Goal: Find contact information: Find contact information

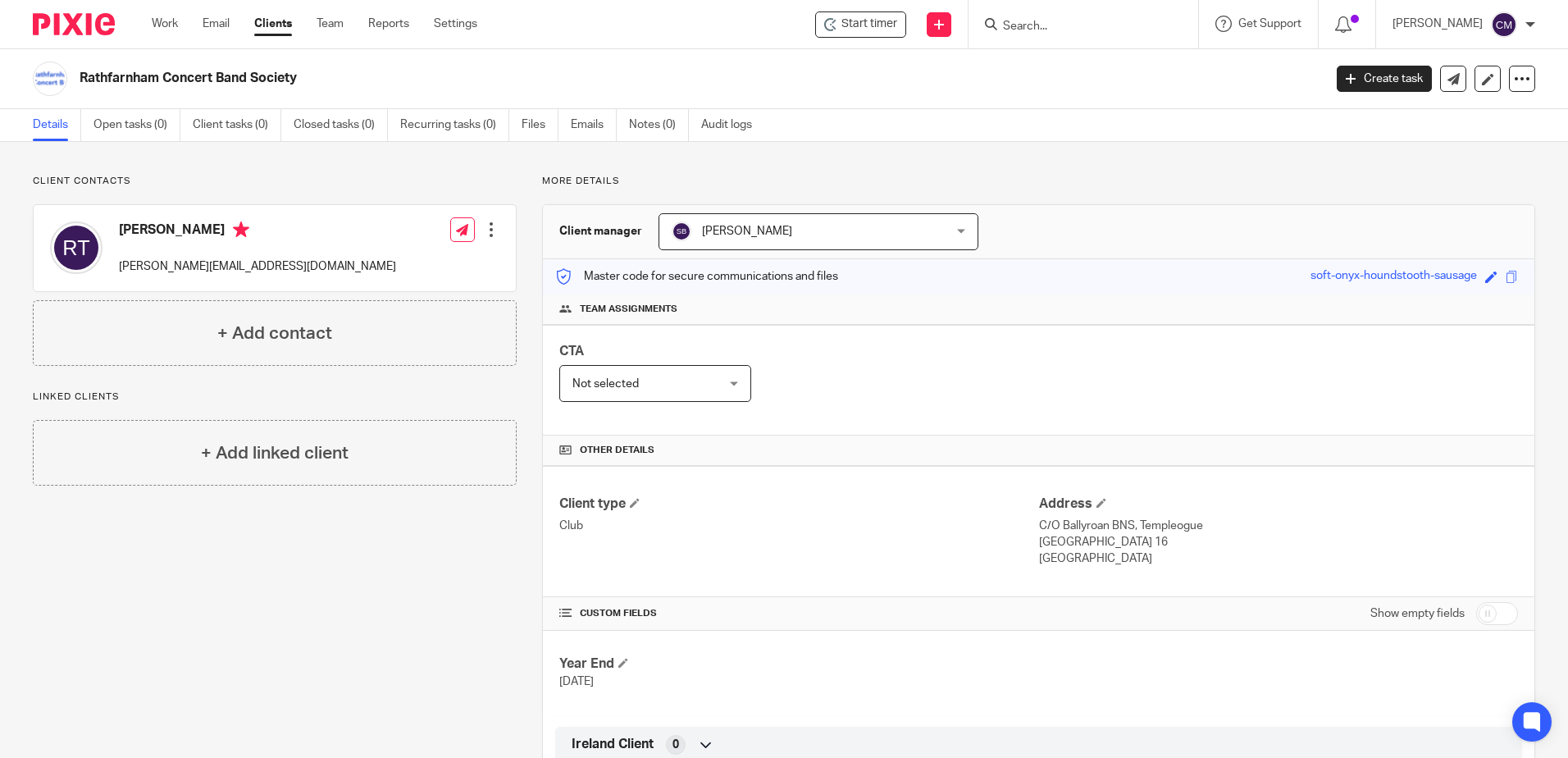
click at [827, 424] on div "CTA Not selected Not selected Not selected [PERSON_NAME] [PERSON_NAME] [PERSON_…" at bounding box center [1038, 381] width 992 height 111
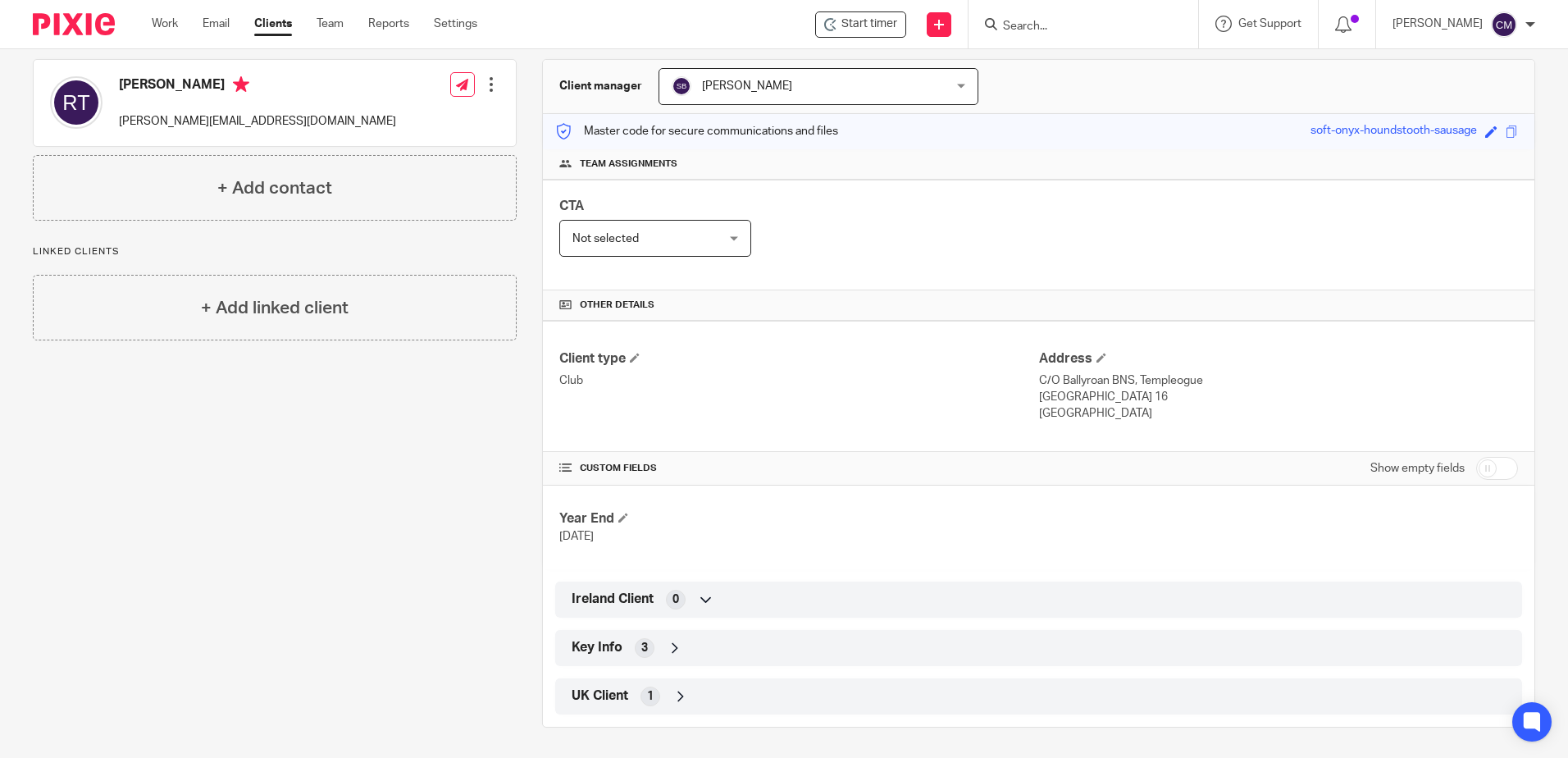
scroll to position [148, 0]
click at [1497, 461] on input "checkbox" at bounding box center [1497, 466] width 42 height 23
checkbox input "true"
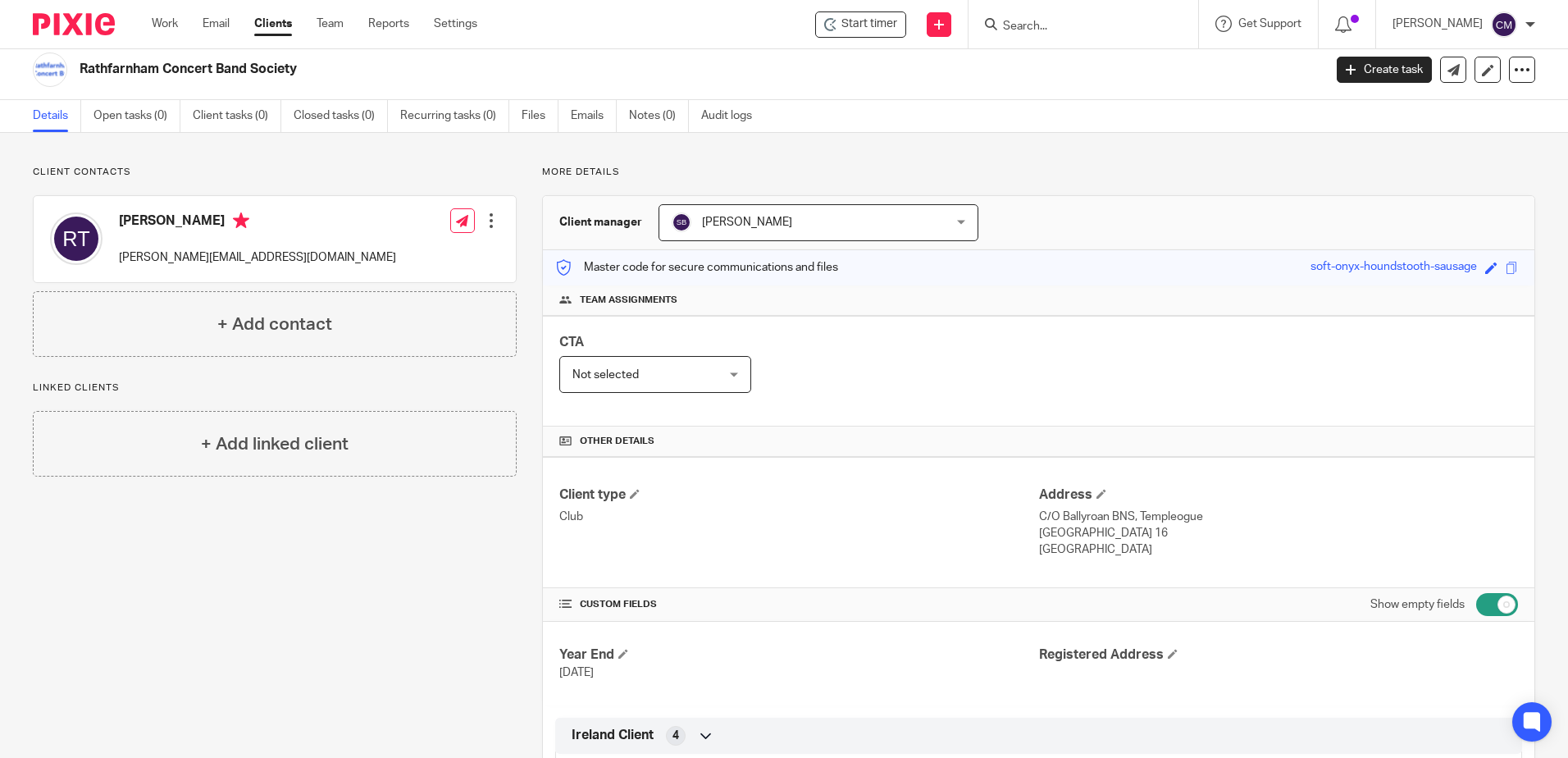
scroll to position [0, 0]
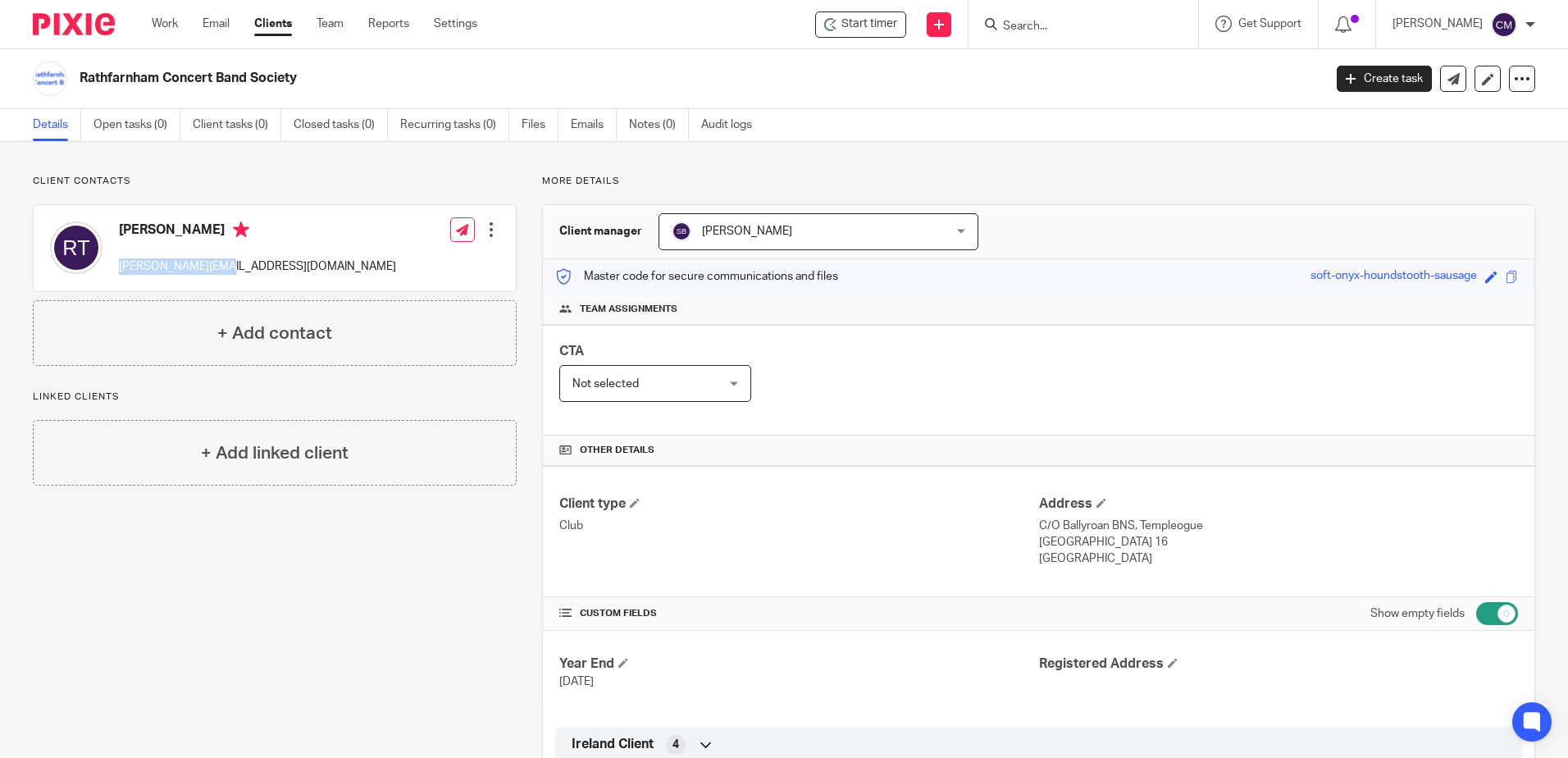
drag, startPoint x: 228, startPoint y: 267, endPoint x: 117, endPoint y: 261, distance: 111.2
click at [117, 261] on div "[PERSON_NAME] [PERSON_NAME][EMAIL_ADDRESS][DOMAIN_NAME]" at bounding box center [223, 248] width 346 height 70
drag, startPoint x: 117, startPoint y: 261, endPoint x: 129, endPoint y: 263, distance: 12.2
copy p "[PERSON_NAME][EMAIL_ADDRESS][DOMAIN_NAME]"
drag, startPoint x: 1012, startPoint y: 45, endPoint x: 1022, endPoint y: 35, distance: 14.1
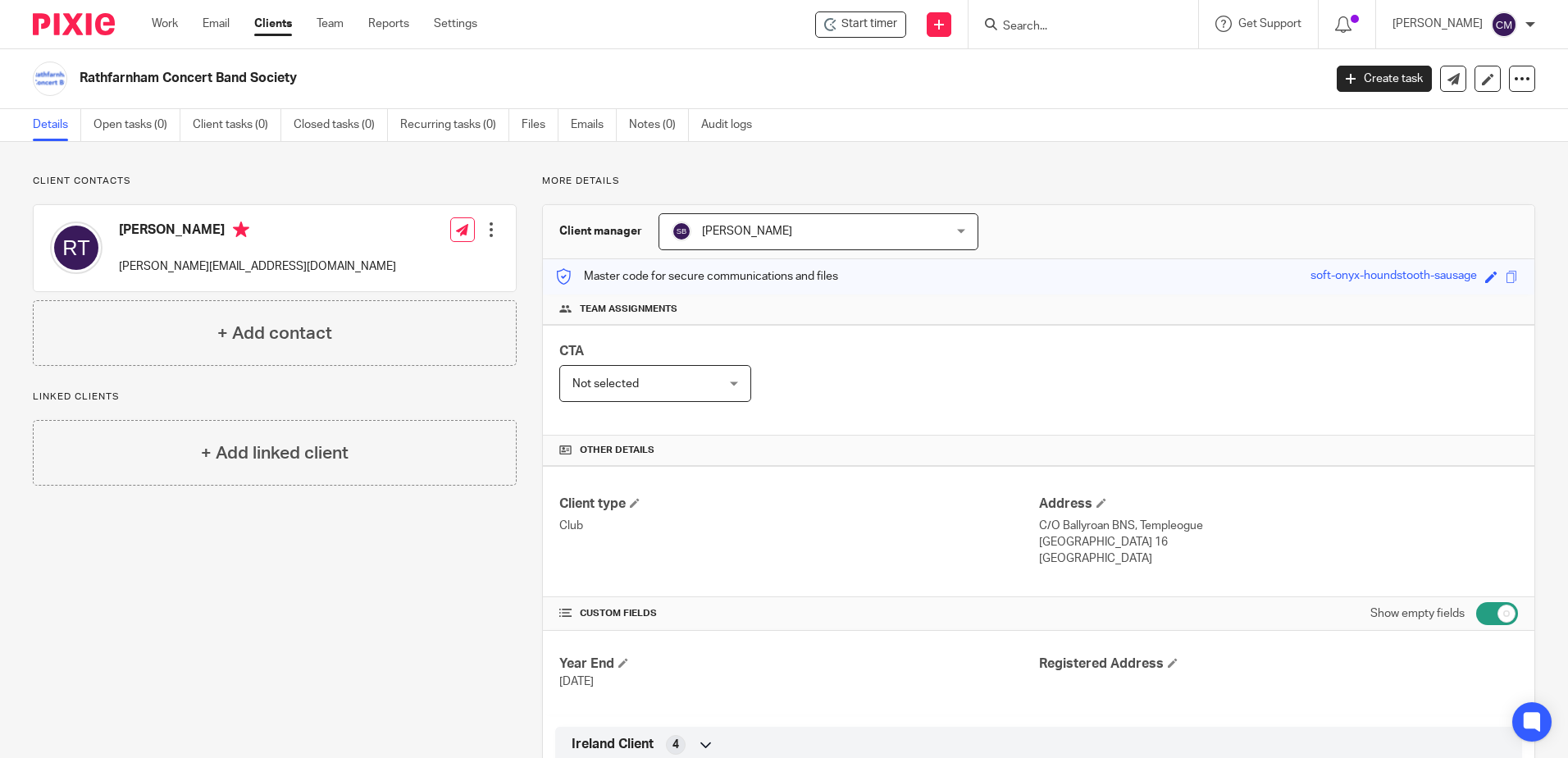
click at [1013, 45] on div at bounding box center [1083, 24] width 229 height 49
click at [1025, 33] on input "Search" at bounding box center [1075, 27] width 148 height 15
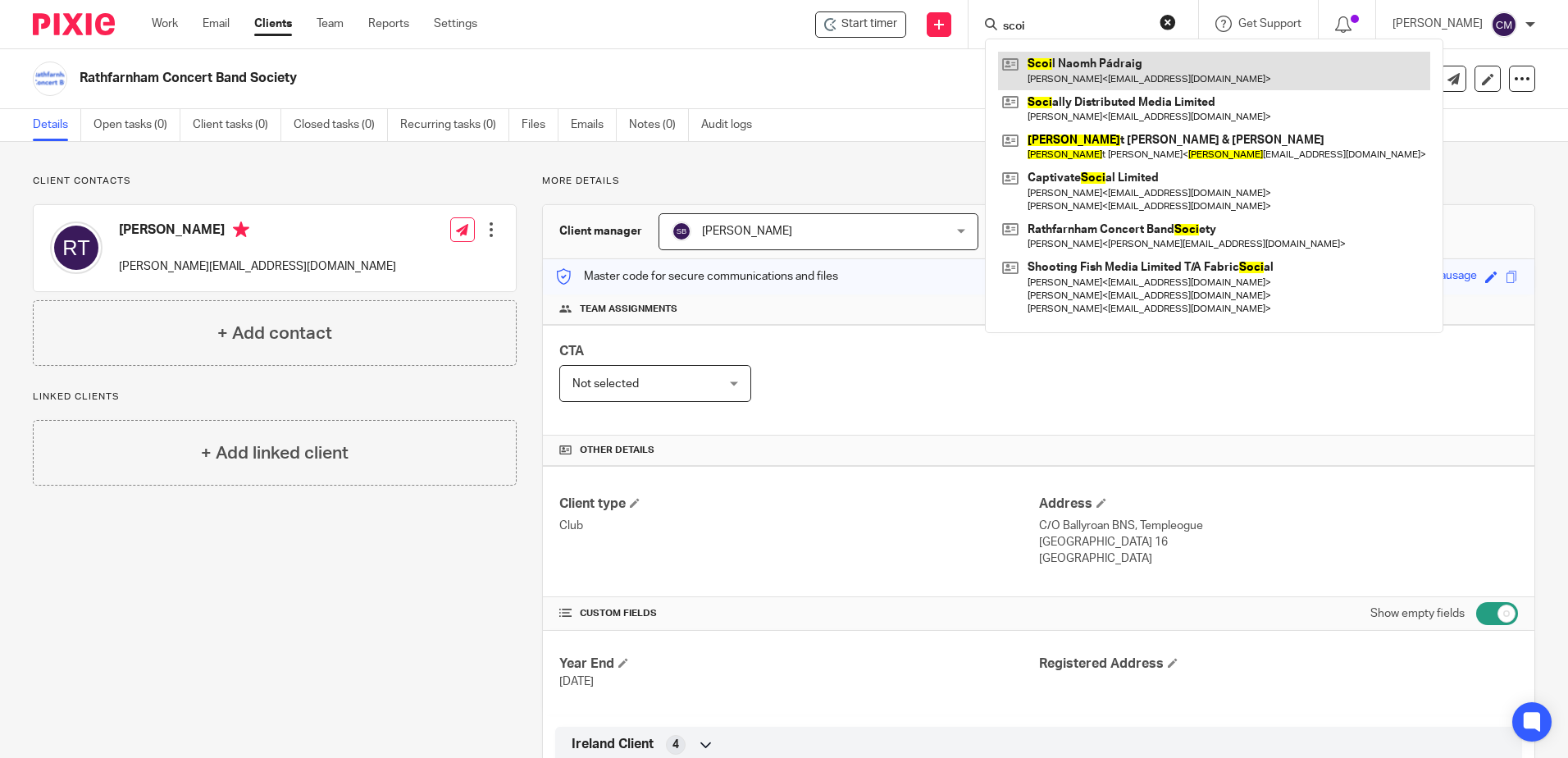
type input "scoi"
click at [1092, 69] on link at bounding box center [1214, 71] width 433 height 38
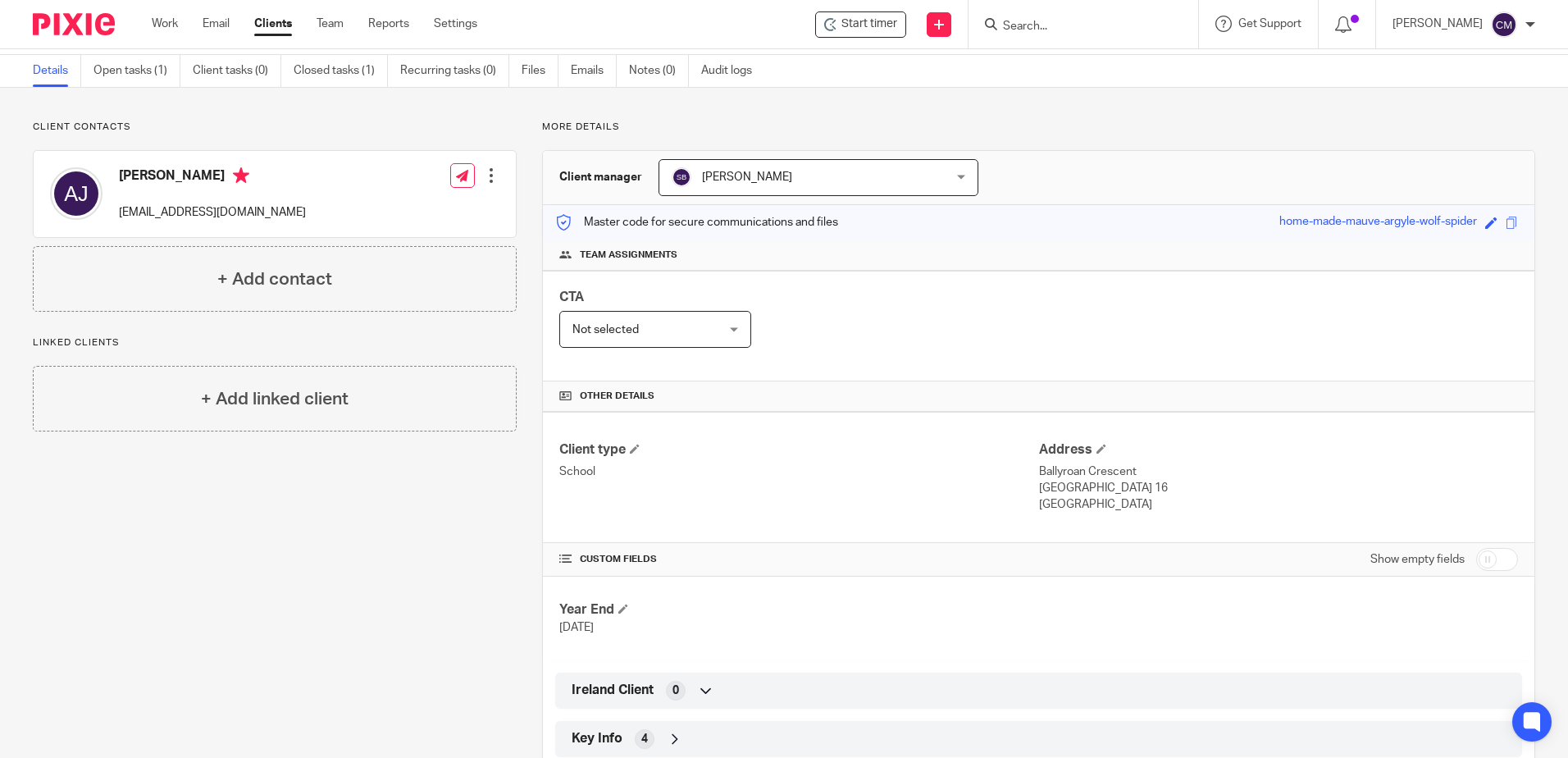
scroll to position [148, 0]
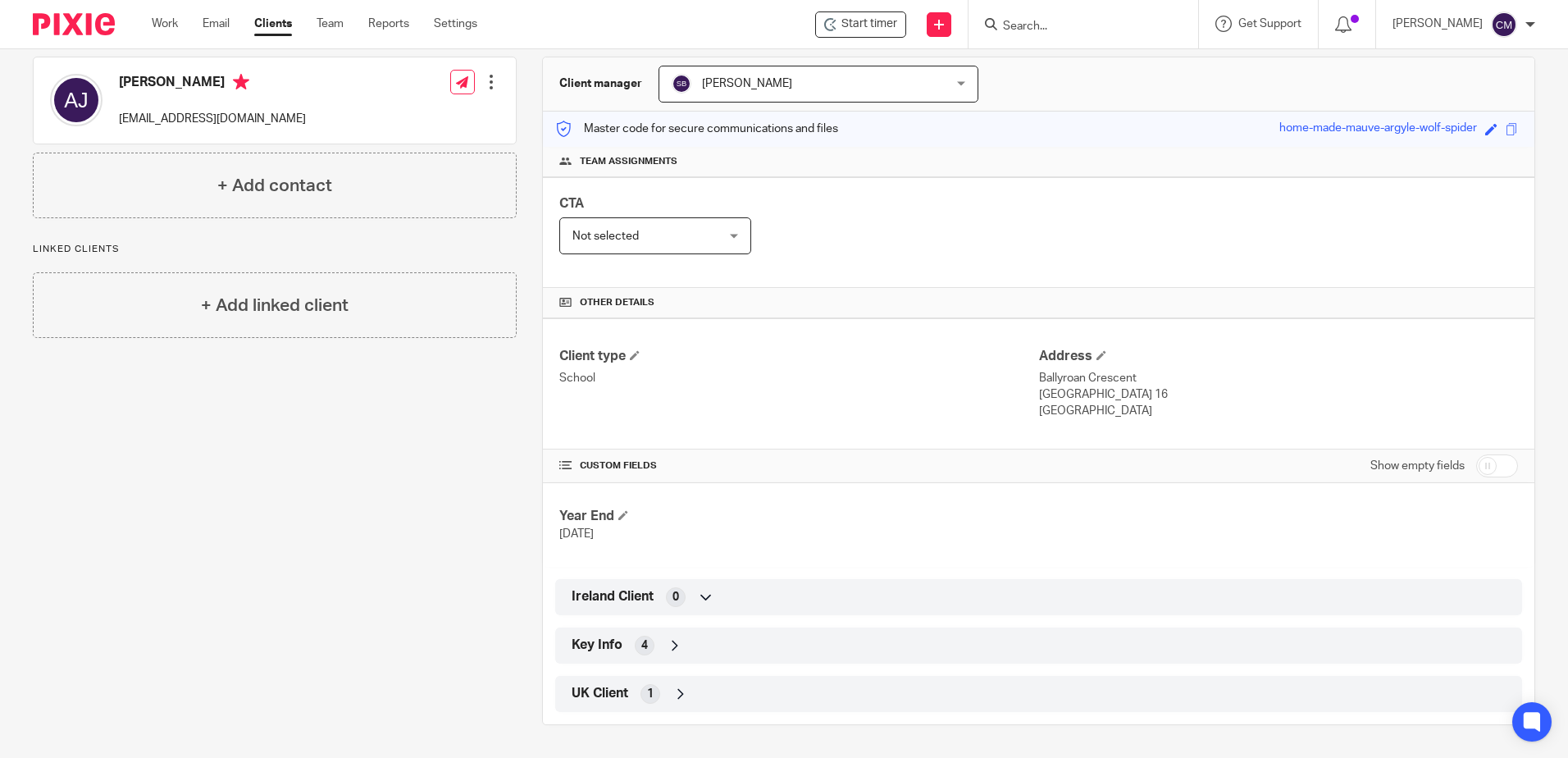
click at [1479, 466] on input "checkbox" at bounding box center [1497, 466] width 42 height 23
checkbox input "true"
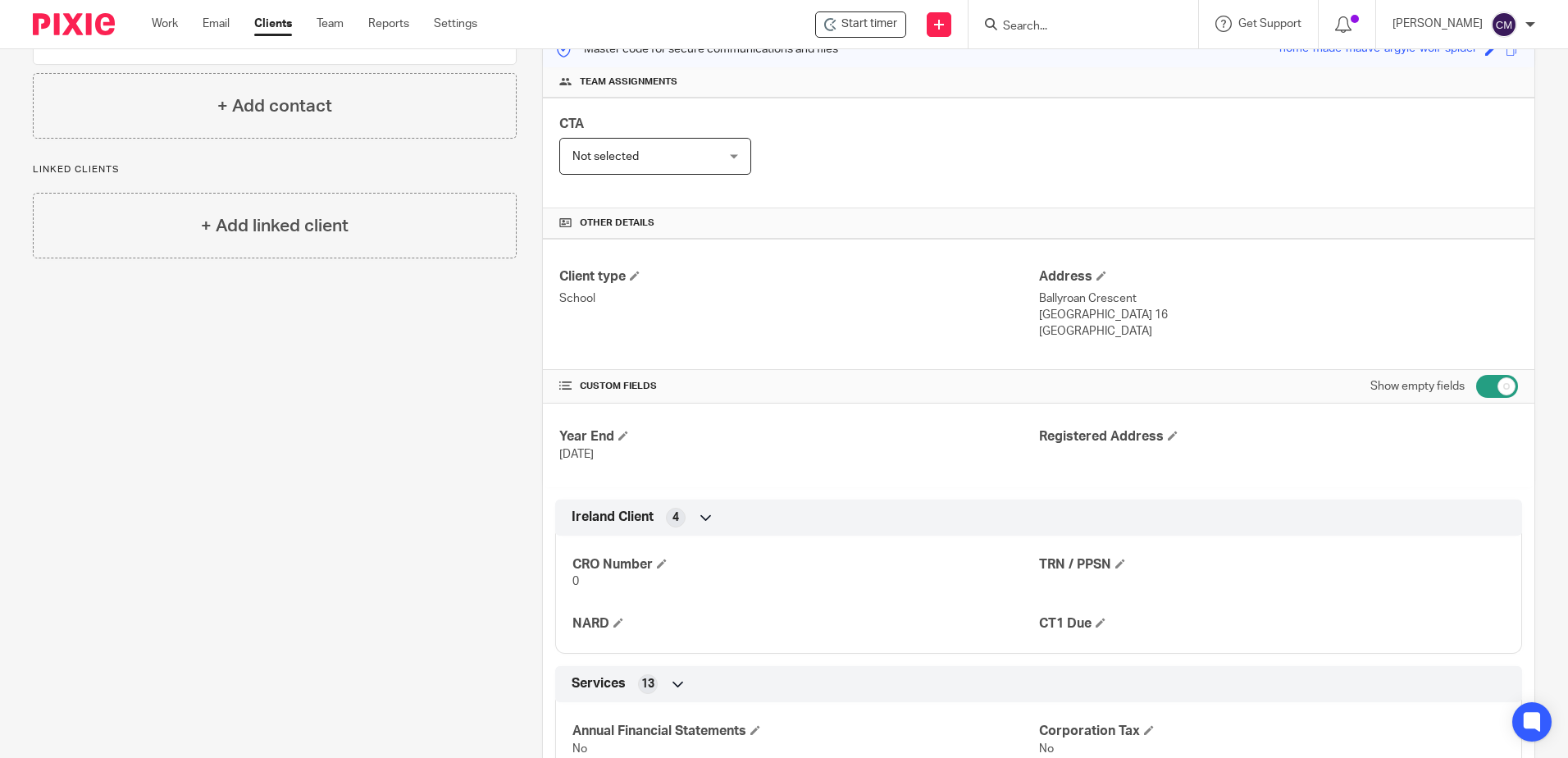
scroll to position [0, 0]
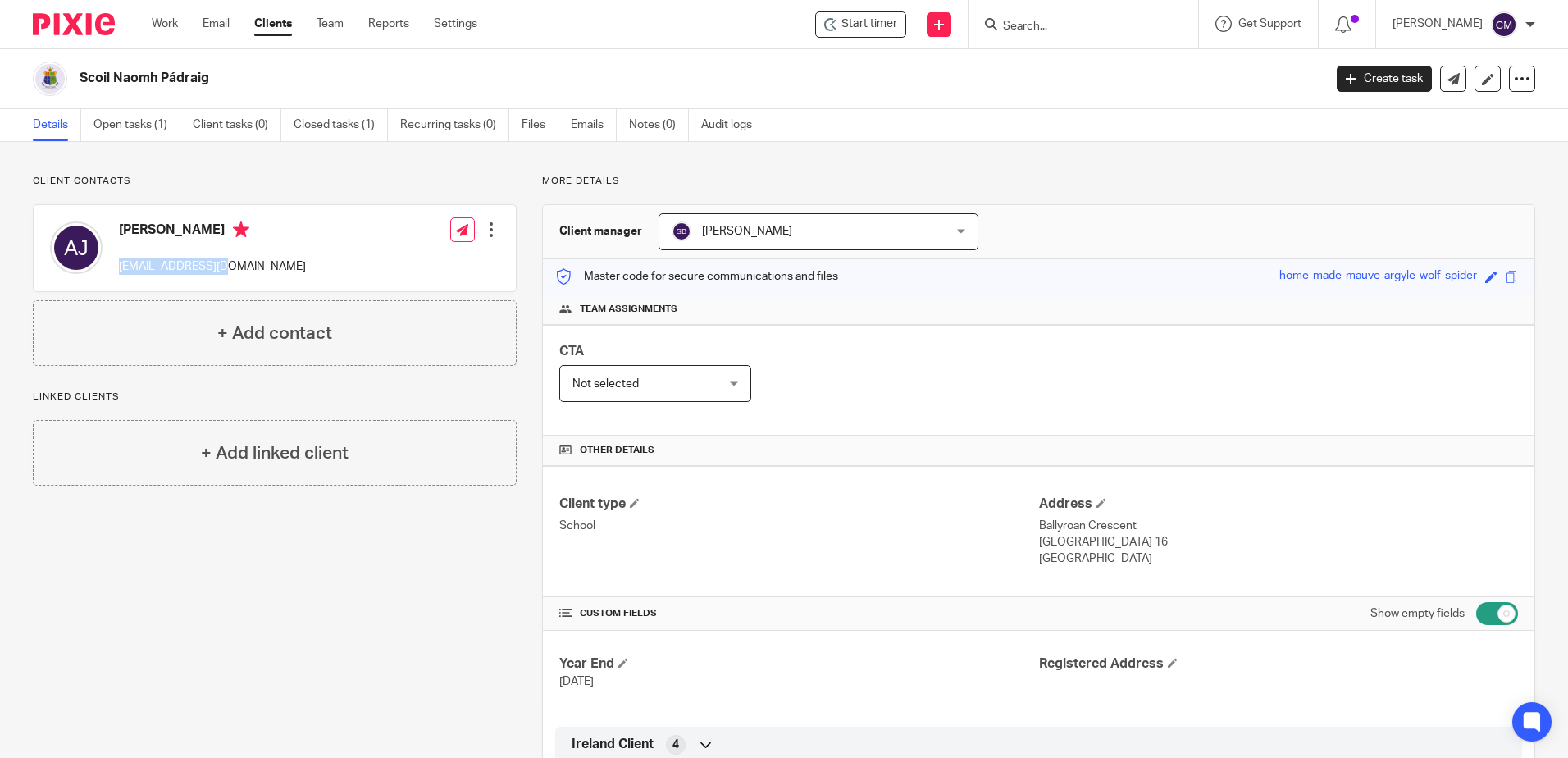
drag, startPoint x: 228, startPoint y: 266, endPoint x: 121, endPoint y: 273, distance: 107.2
click at [121, 273] on p "priomhoide@snp.ie" at bounding box center [212, 267] width 187 height 17
copy p "priomhoide@snp.ie"
click at [1050, 26] on input "Search" at bounding box center [1075, 27] width 148 height 15
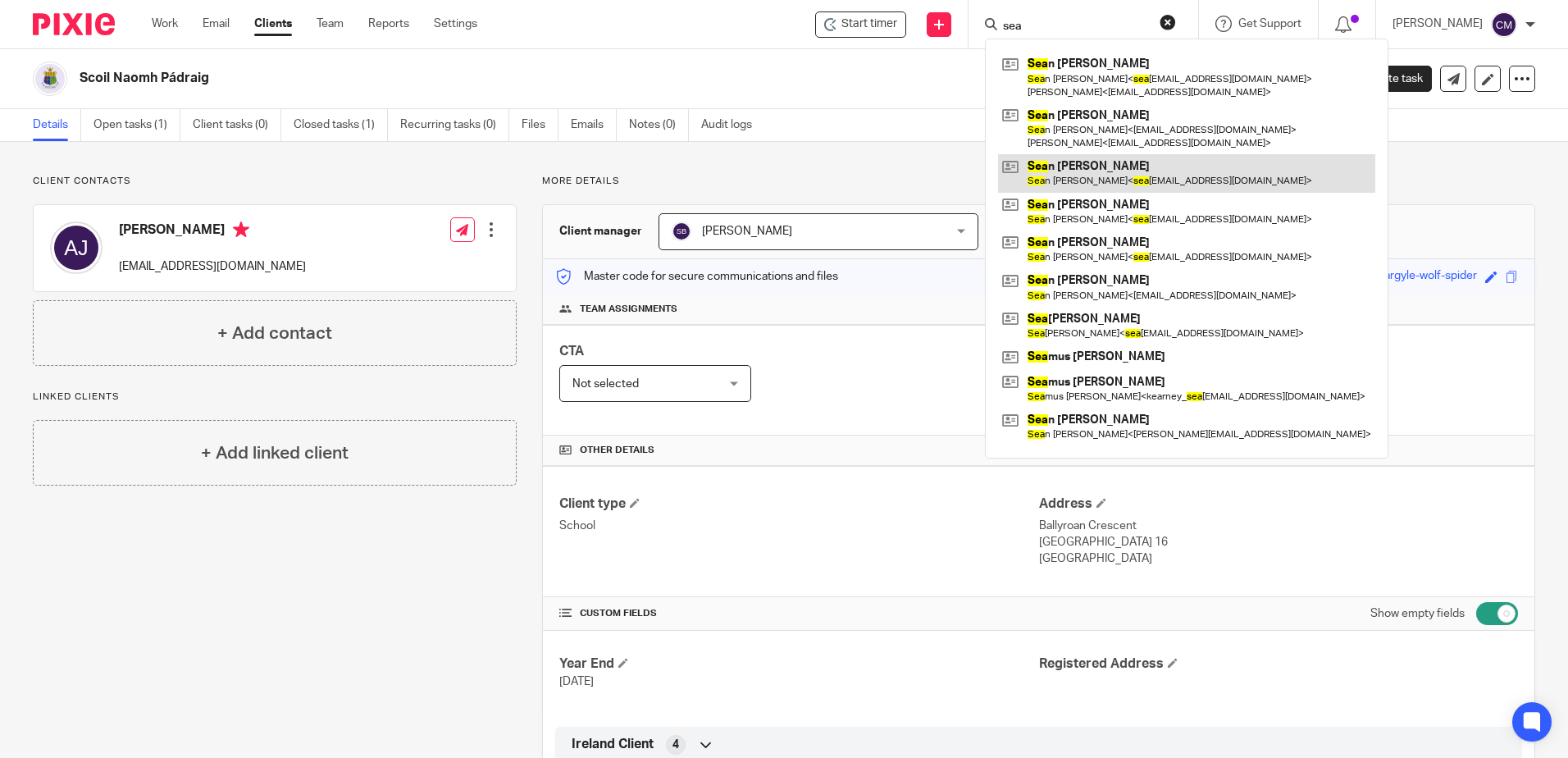
type input "sea"
click at [1088, 182] on link at bounding box center [1186, 173] width 377 height 38
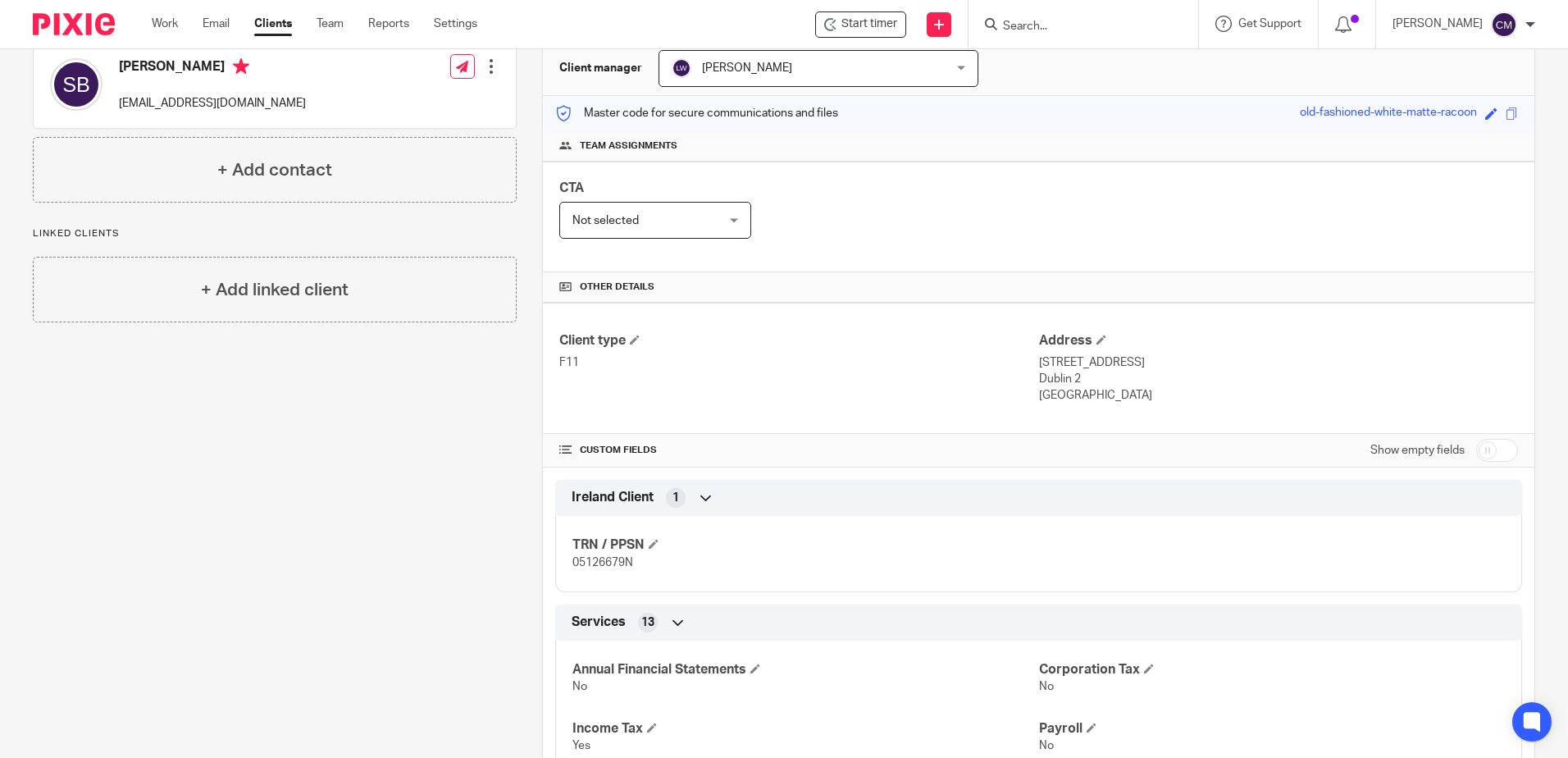
scroll to position [164, 0]
drag, startPoint x: 287, startPoint y: 100, endPoint x: 119, endPoint y: 108, distance: 168.2
click at [119, 108] on div "Sean Burke seanburke150@eircom.net Edit contact Create client from contact Expo…" at bounding box center [275, 84] width 482 height 87
copy p "seanburke150@eircom.net"
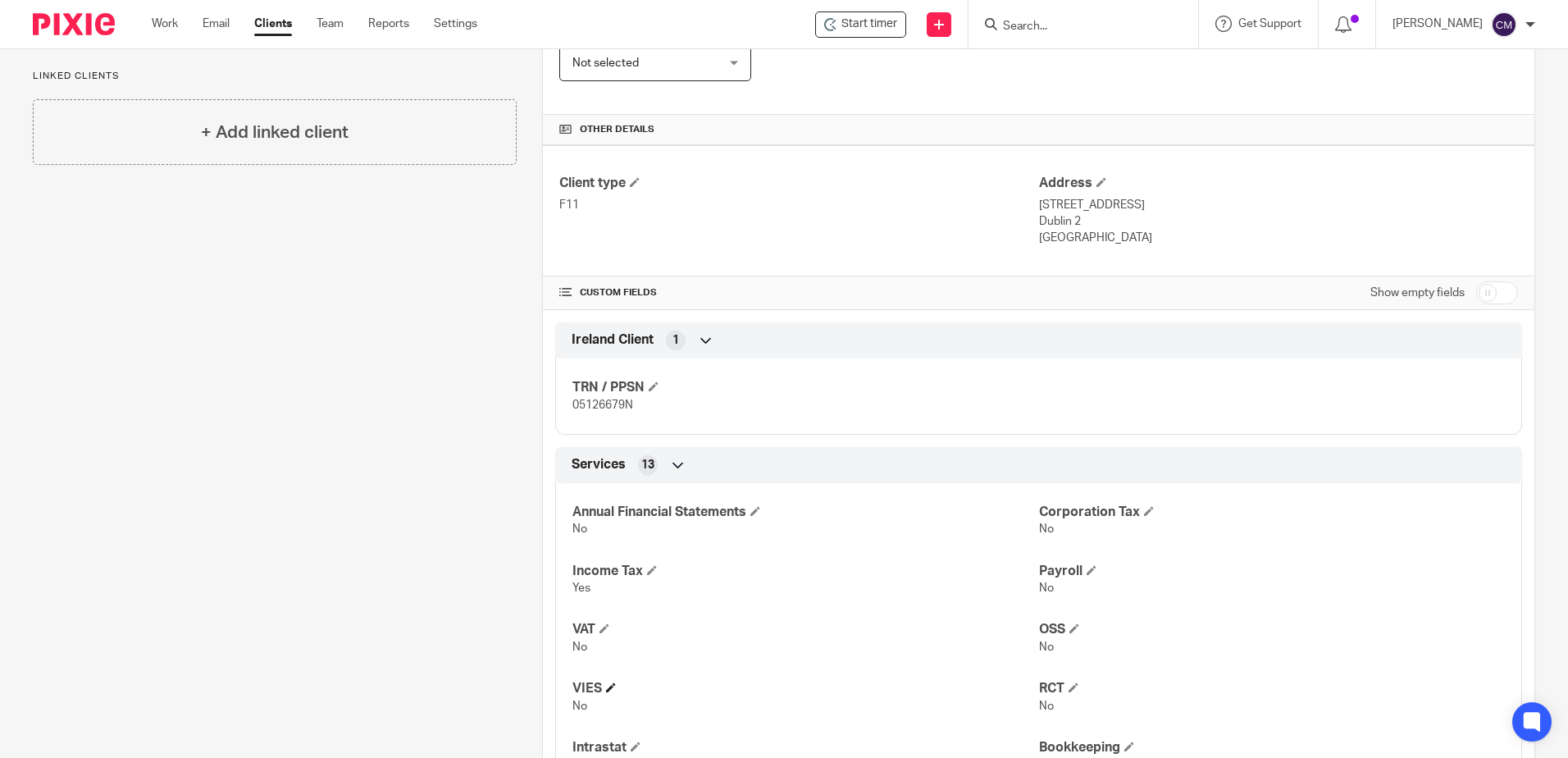
scroll to position [329, 0]
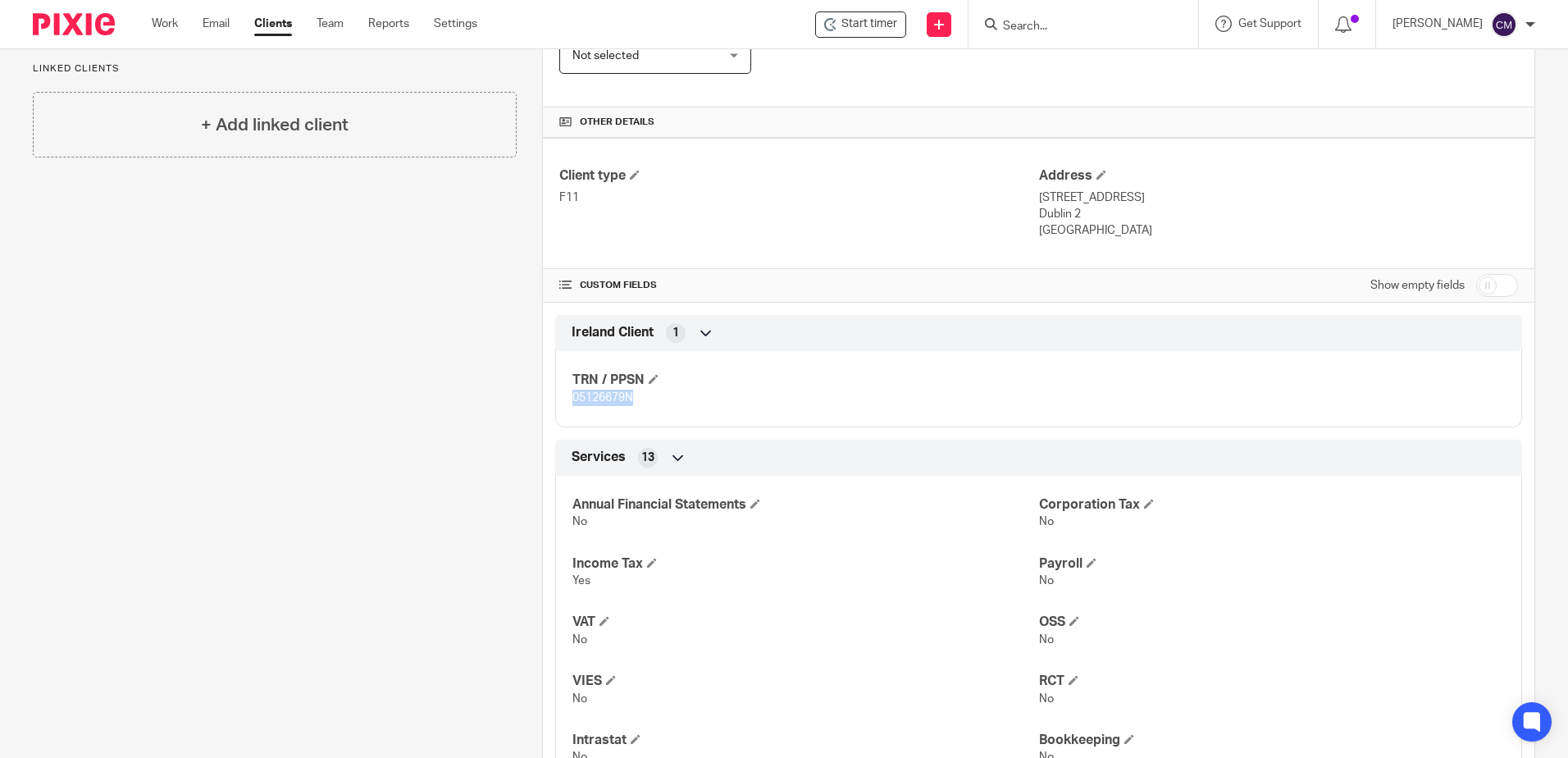
drag, startPoint x: 642, startPoint y: 403, endPoint x: 567, endPoint y: 403, distance: 75.0
click at [567, 403] on div "TRN / PPSN 05126679N" at bounding box center [1038, 382] width 967 height 88
copy span "05126679N"
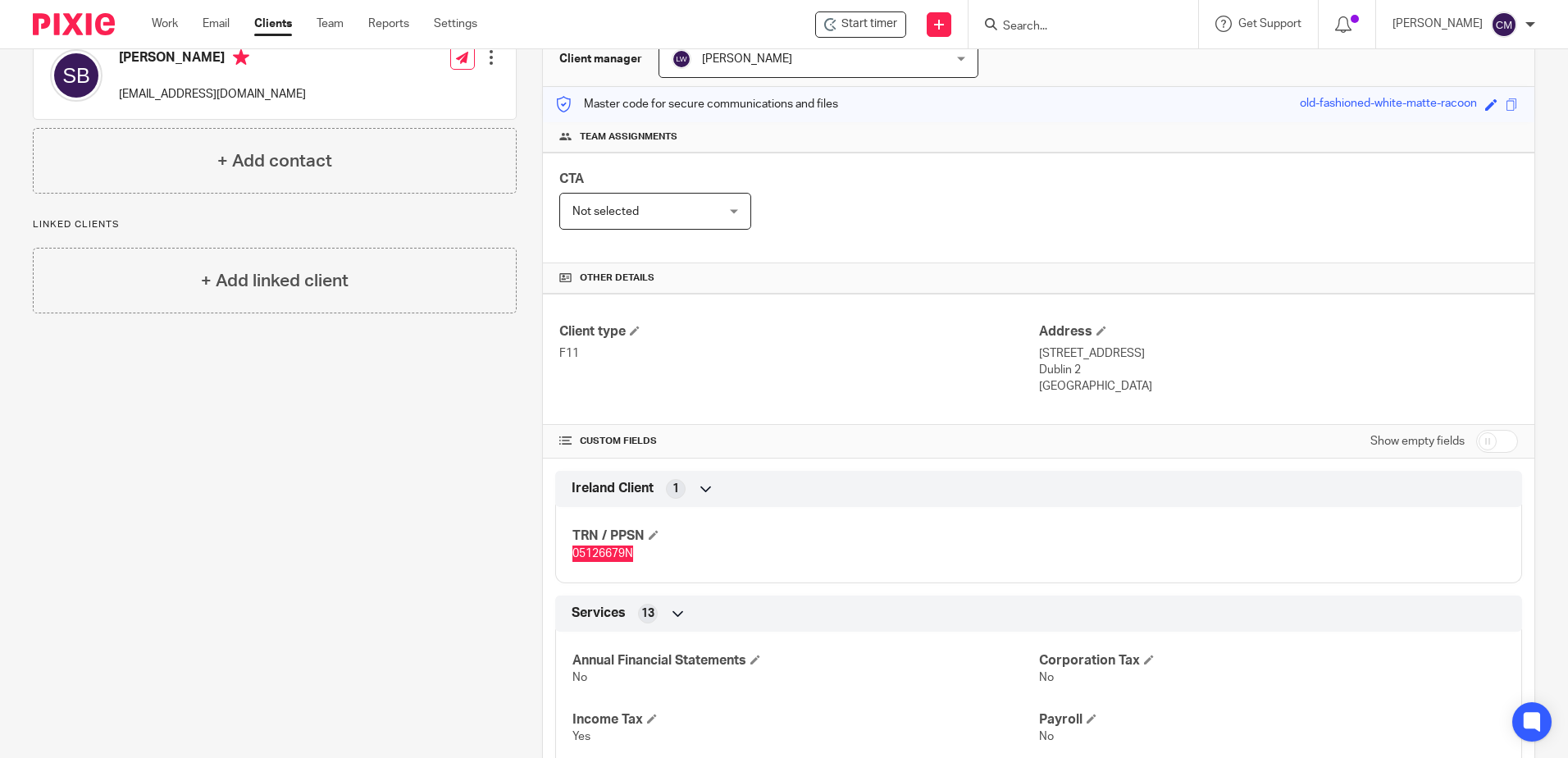
scroll to position [0, 0]
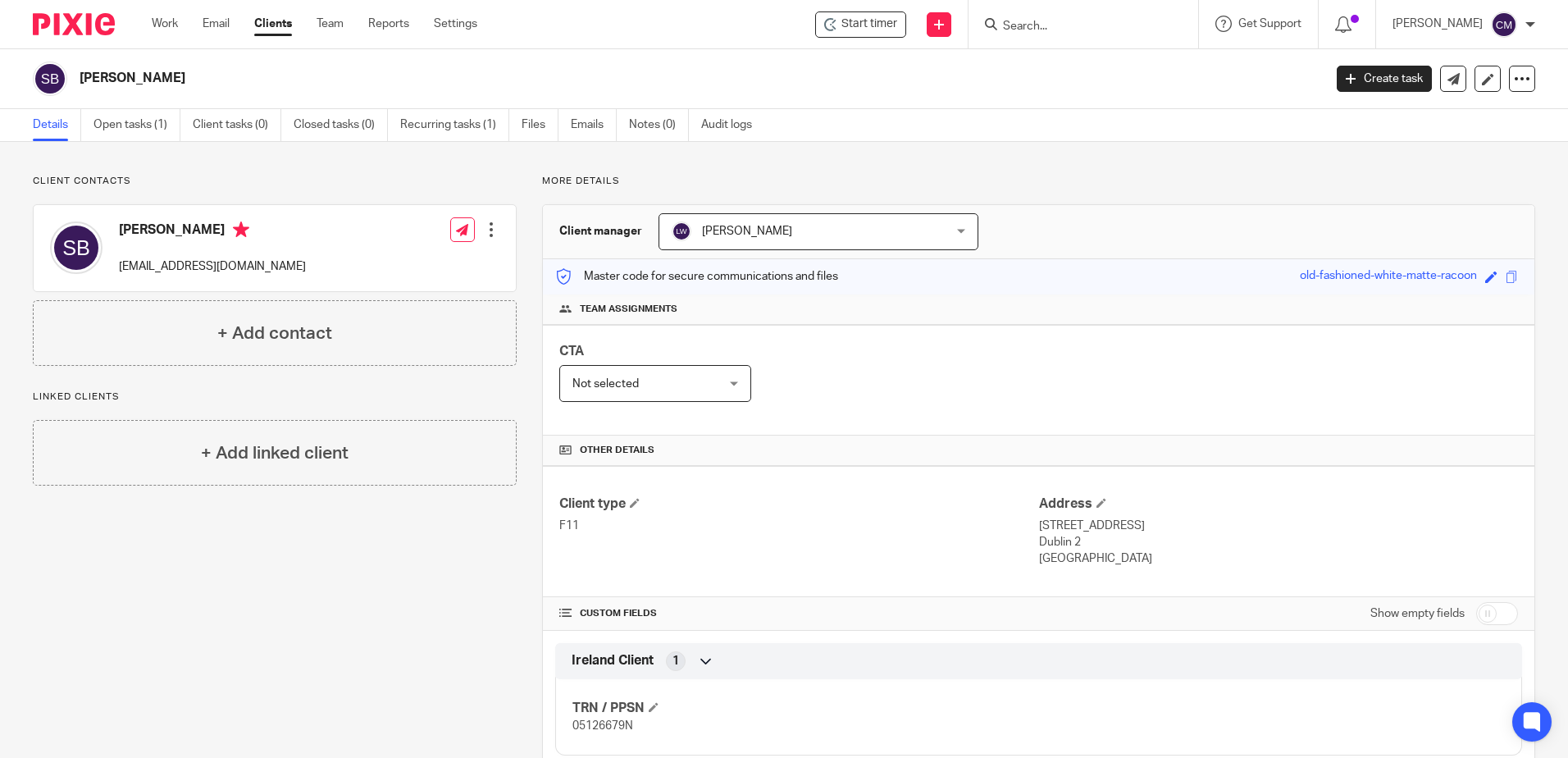
click at [1158, 29] on form at bounding box center [1088, 24] width 175 height 20
click at [1137, 18] on form at bounding box center [1088, 24] width 175 height 20
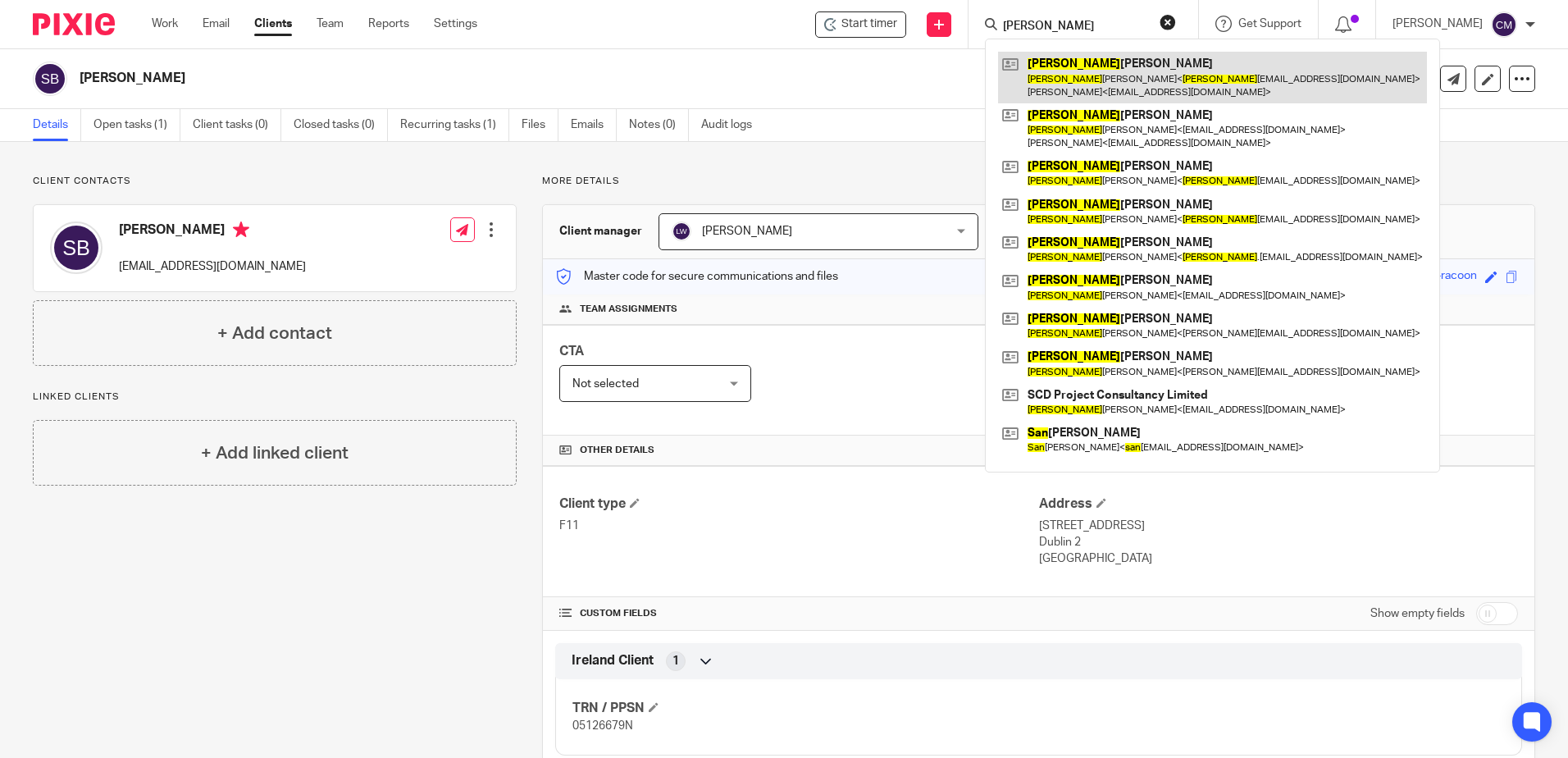
type input "sean"
click at [1161, 82] on link at bounding box center [1212, 77] width 429 height 51
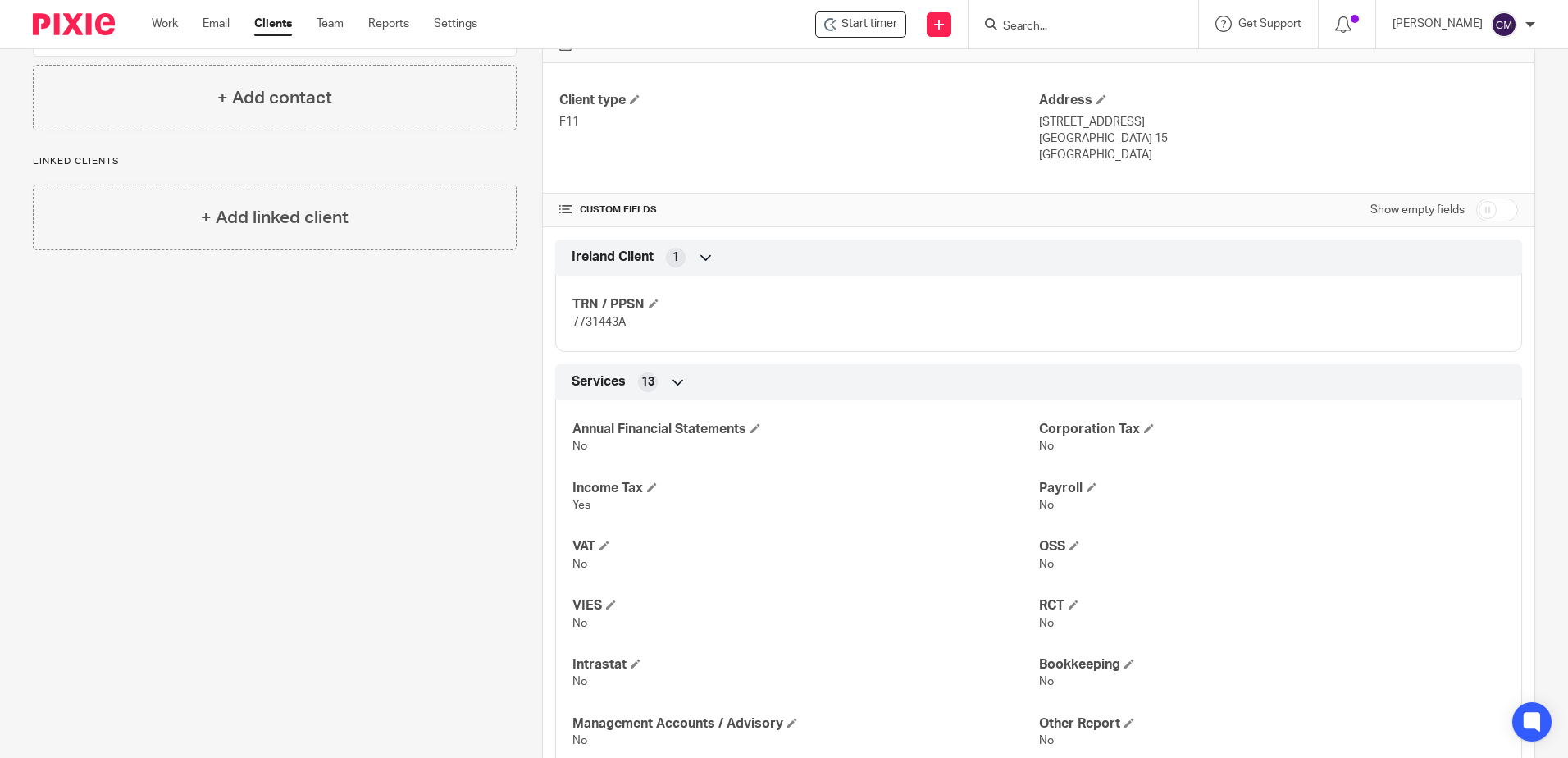
scroll to position [410, 0]
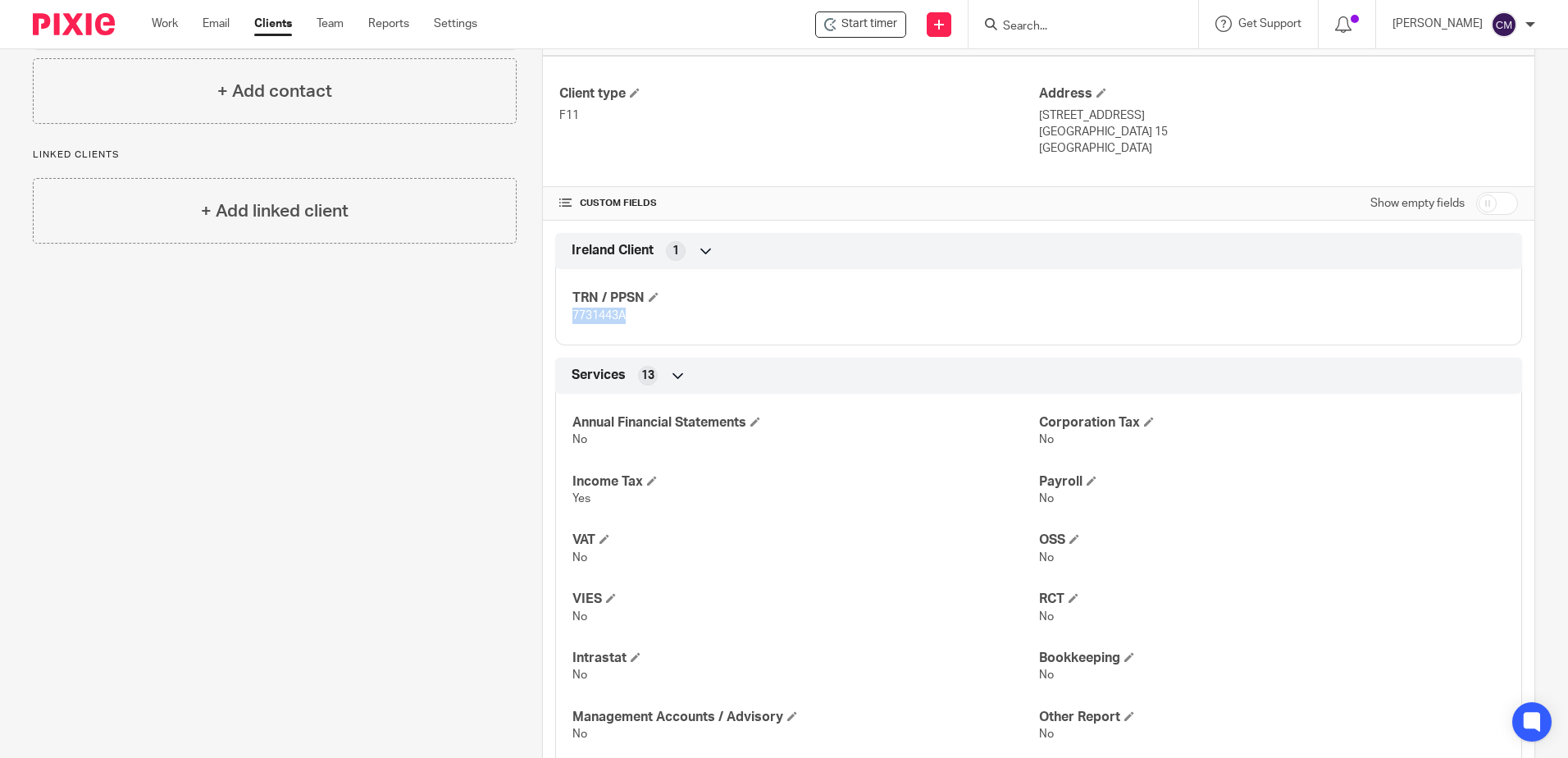
drag, startPoint x: 642, startPoint y: 322, endPoint x: 569, endPoint y: 313, distance: 73.6
click at [573, 313] on p "7731443A" at bounding box center [805, 316] width 466 height 17
drag, startPoint x: 569, startPoint y: 313, endPoint x: 579, endPoint y: 318, distance: 11.2
copy span "7731443A"
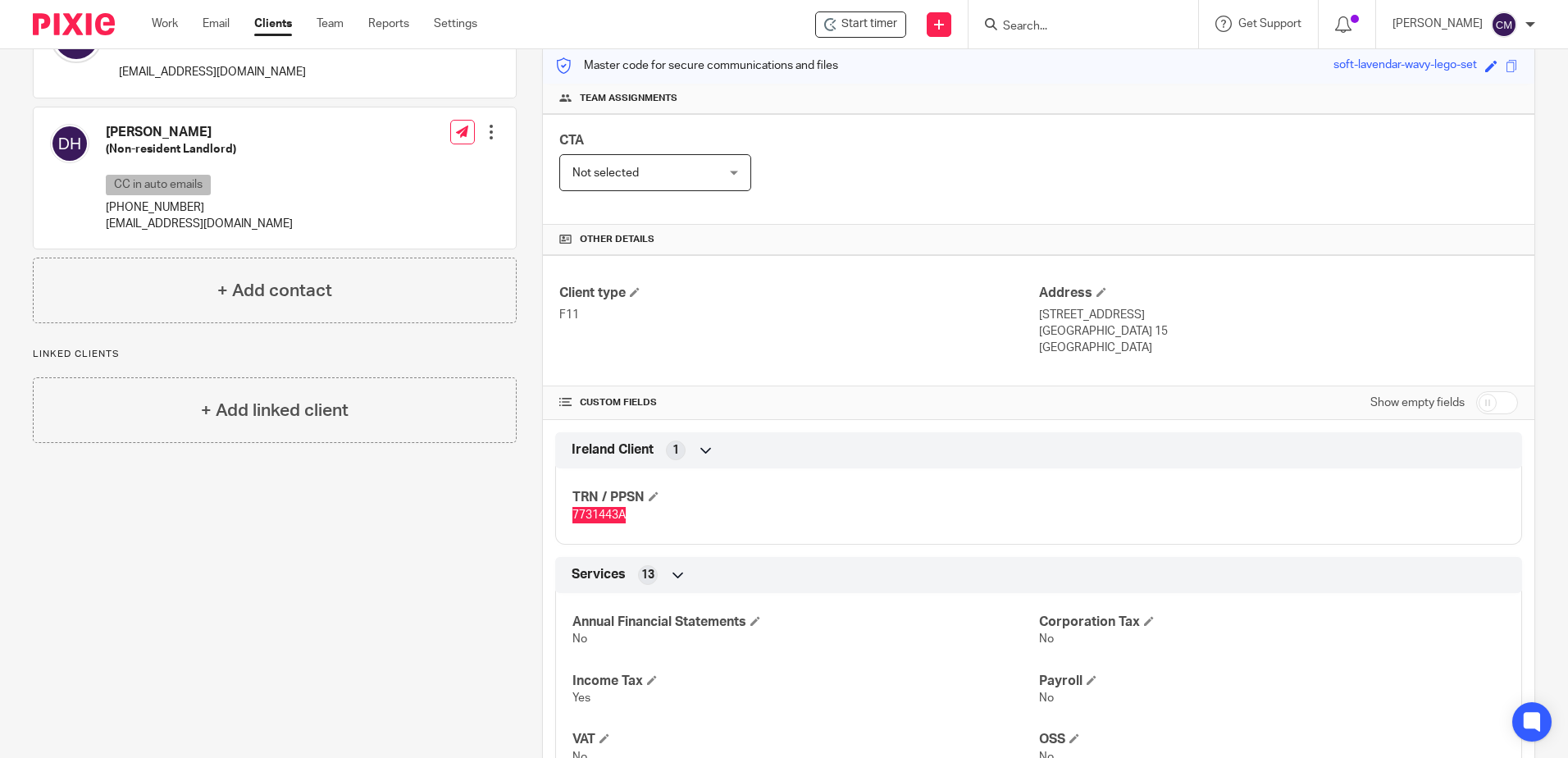
scroll to position [0, 0]
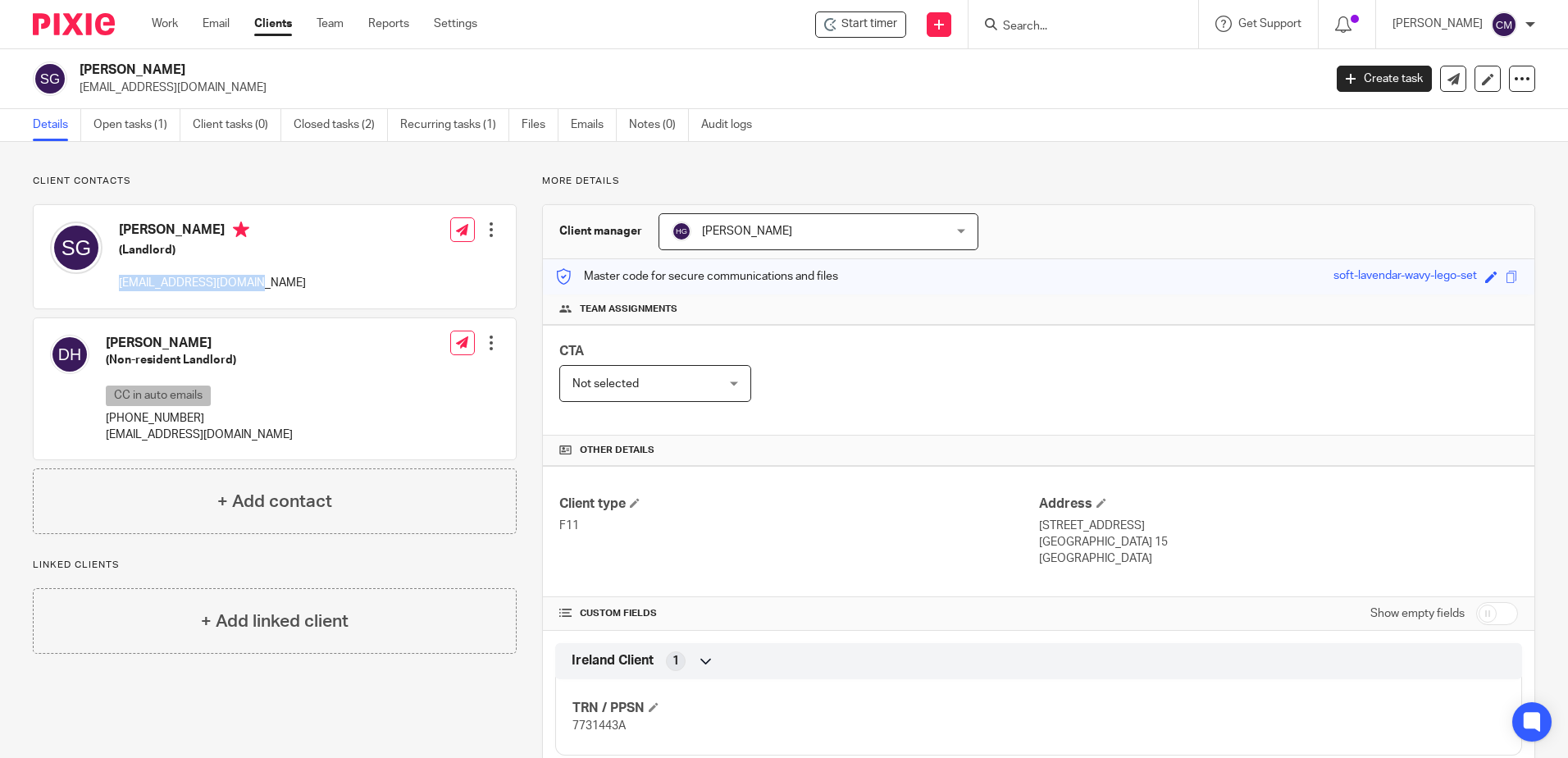
drag, startPoint x: 295, startPoint y: 295, endPoint x: 123, endPoint y: 292, distance: 172.0
click at [123, 292] on div "Sean Gough (Landlord) seangough101@gmail.com Edit contact Create client from co…" at bounding box center [275, 256] width 482 height 103
drag, startPoint x: 123, startPoint y: 292, endPoint x: 147, endPoint y: 284, distance: 25.3
drag, startPoint x: 147, startPoint y: 284, endPoint x: 263, endPoint y: 288, distance: 116.1
click at [263, 288] on div "Sean Gough (Landlord) seangough101@gmail.com Edit contact Create client from co…" at bounding box center [275, 256] width 482 height 103
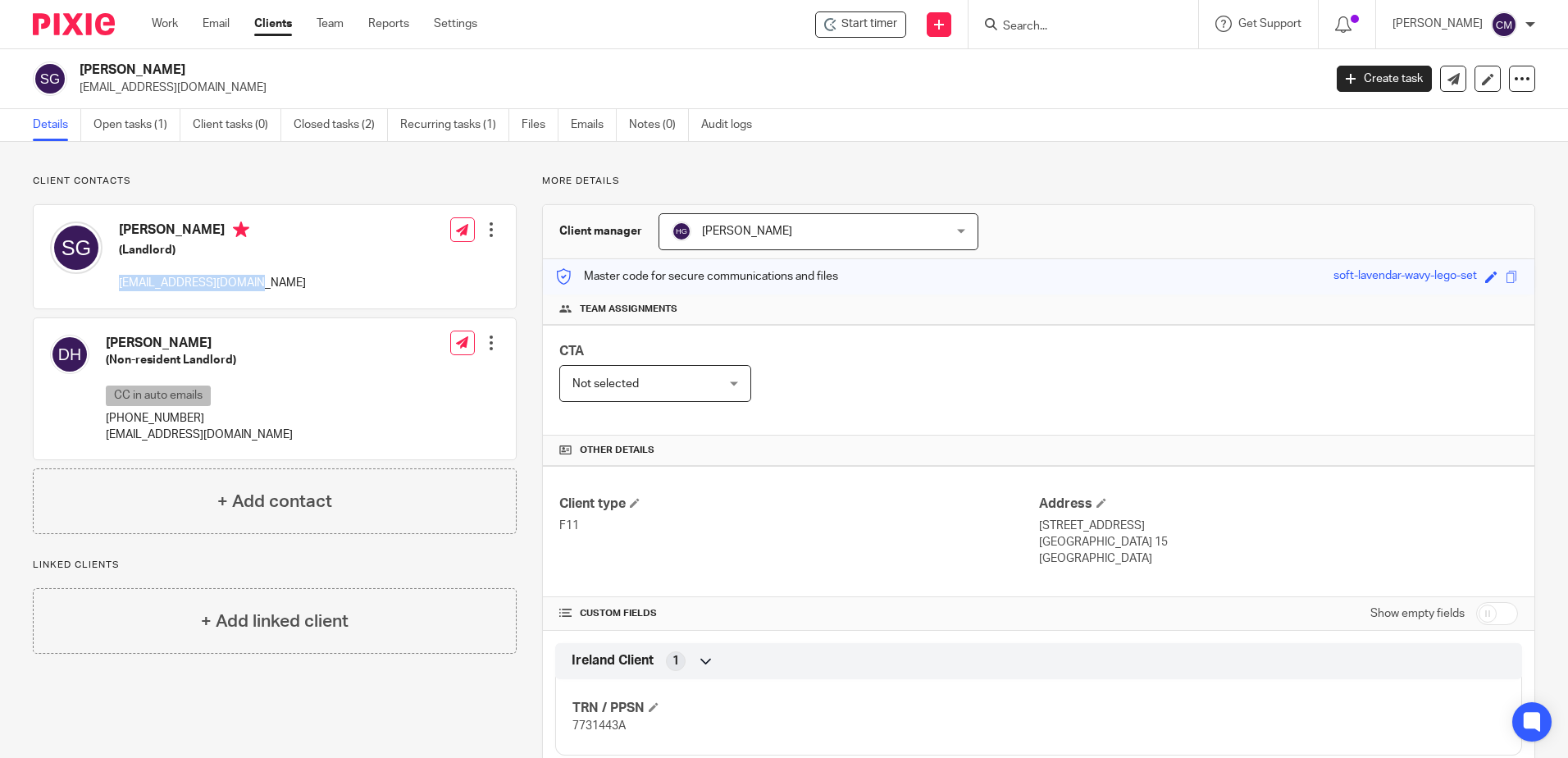
drag, startPoint x: 263, startPoint y: 288, endPoint x: 242, endPoint y: 286, distance: 21.1
copy p "seangough101@gmail.com"
drag, startPoint x: 208, startPoint y: 421, endPoint x: 98, endPoint y: 425, distance: 110.1
click at [98, 425] on div "Deirdre Hayes (Non-resident Landlord) CC in auto emails +353857357603 dee001hay…" at bounding box center [171, 389] width 243 height 125
drag, startPoint x: 98, startPoint y: 425, endPoint x: 105, endPoint y: 438, distance: 14.8
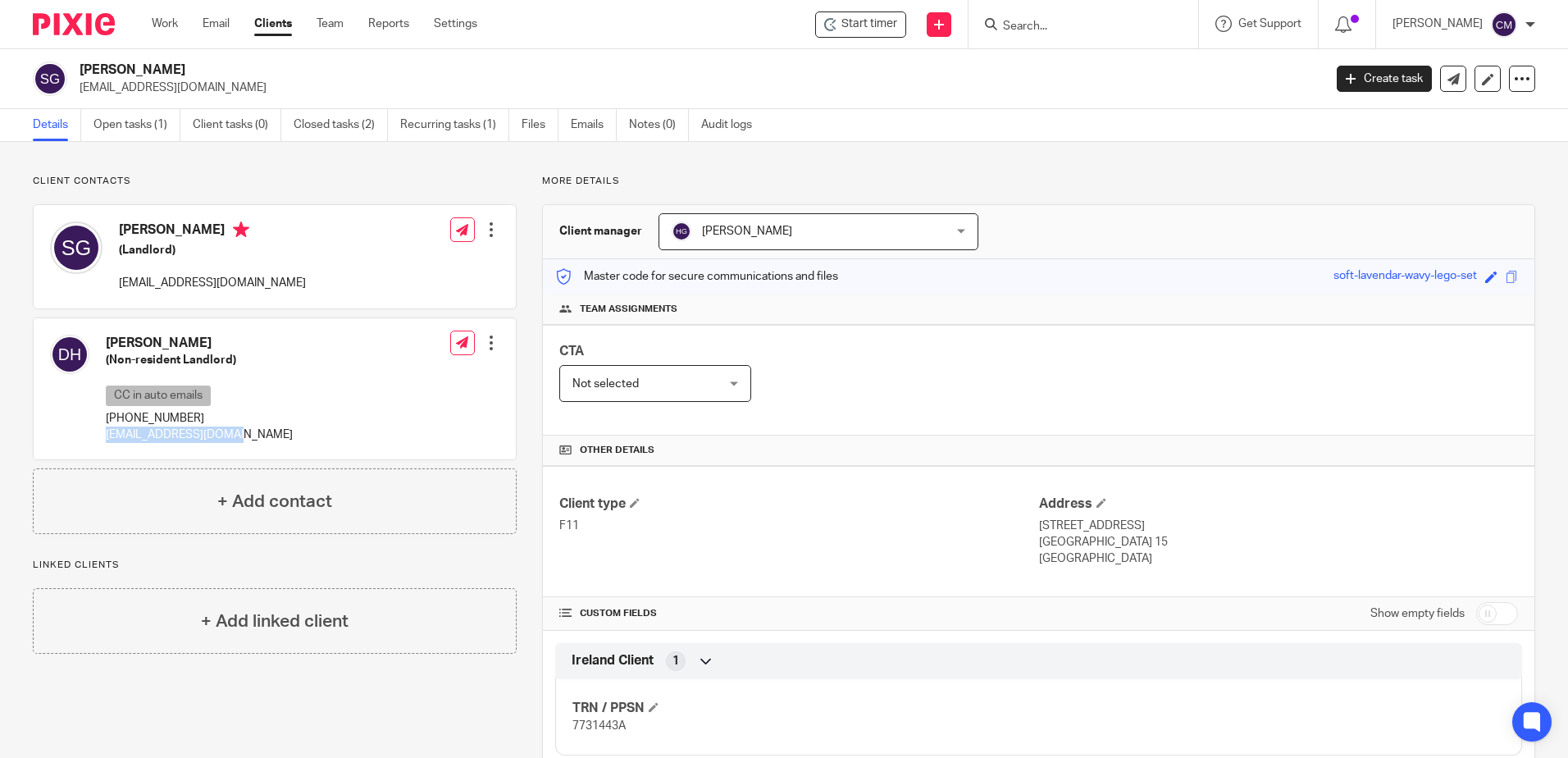
click at [105, 438] on div "Deirdre Hayes (Non-resident Landlord) CC in auto emails +353857357603 dee001hay…" at bounding box center [275, 389] width 482 height 142
copy p "[EMAIL_ADDRESS][DOMAIN_NAME]"
click at [1053, 23] on input "Search" at bounding box center [1075, 27] width 148 height 15
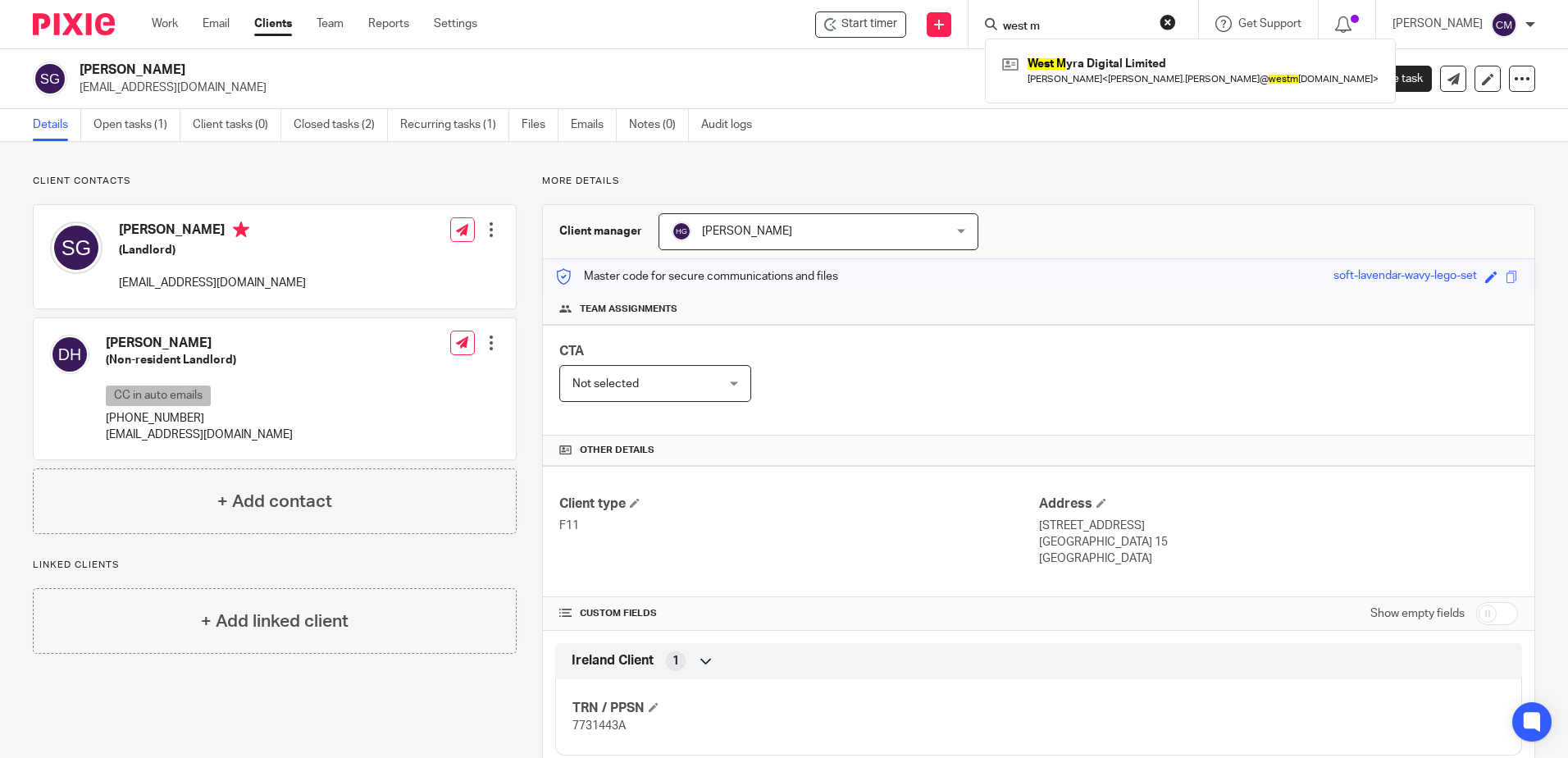
type input "west m"
click at [1058, 90] on div "West M yra Digital Limited Gerard Conway < gerard.conway@ westm yra.com >" at bounding box center [1190, 71] width 411 height 64
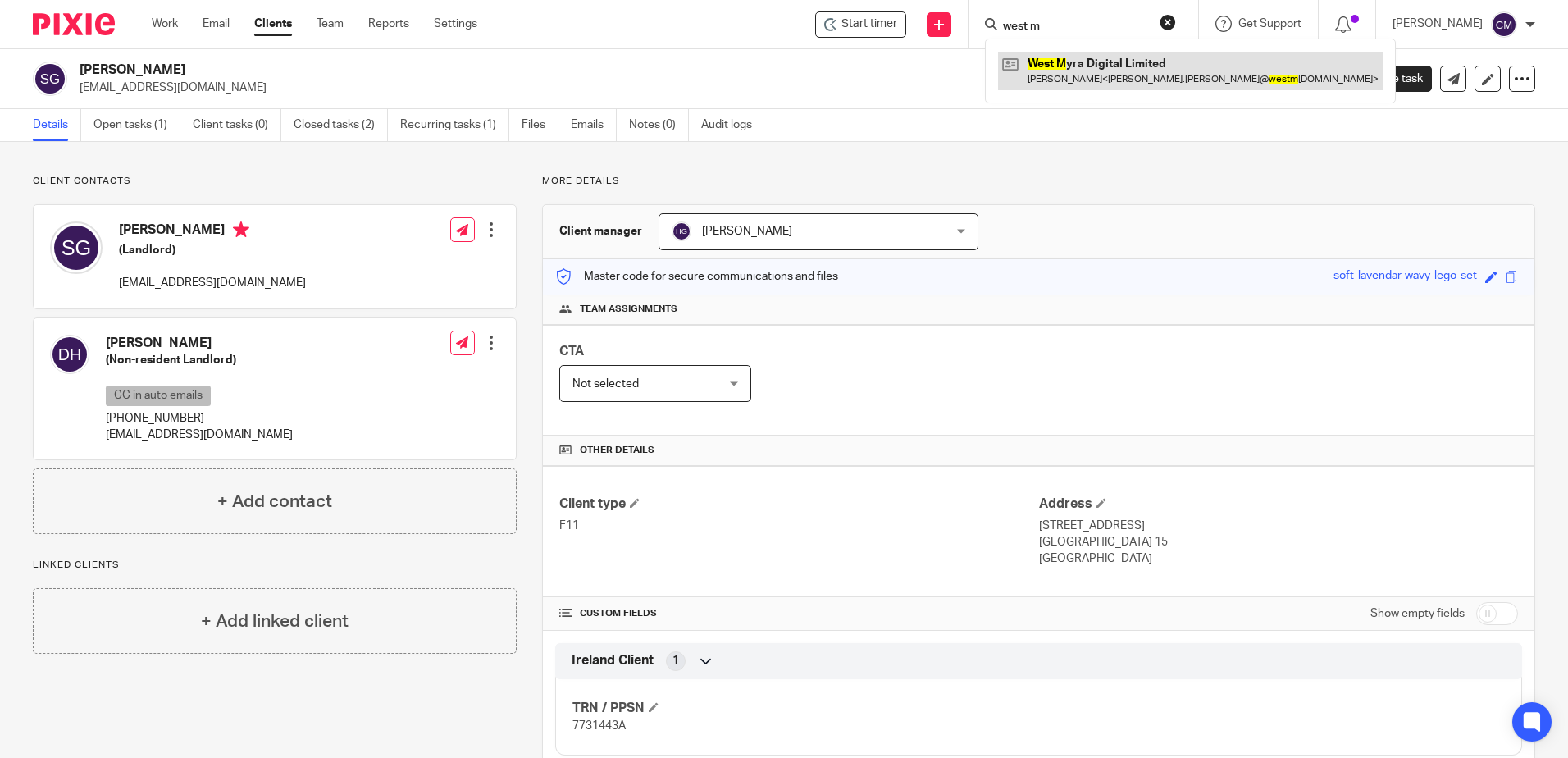
click at [1057, 57] on link at bounding box center [1190, 71] width 385 height 38
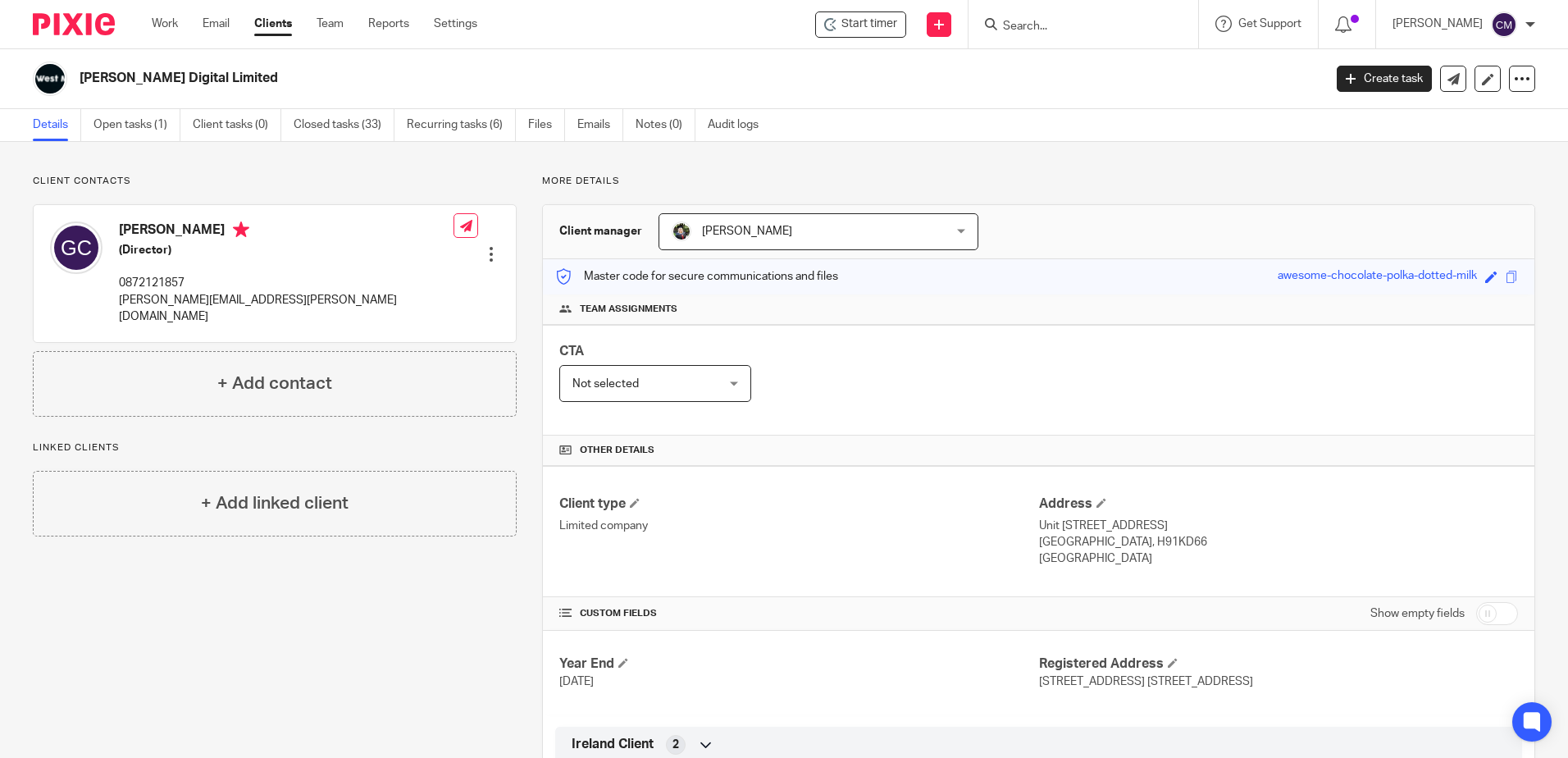
click at [1059, 22] on input "Search" at bounding box center [1075, 27] width 148 height 15
type input "JDF"
click at [1072, 76] on link at bounding box center [1136, 71] width 277 height 38
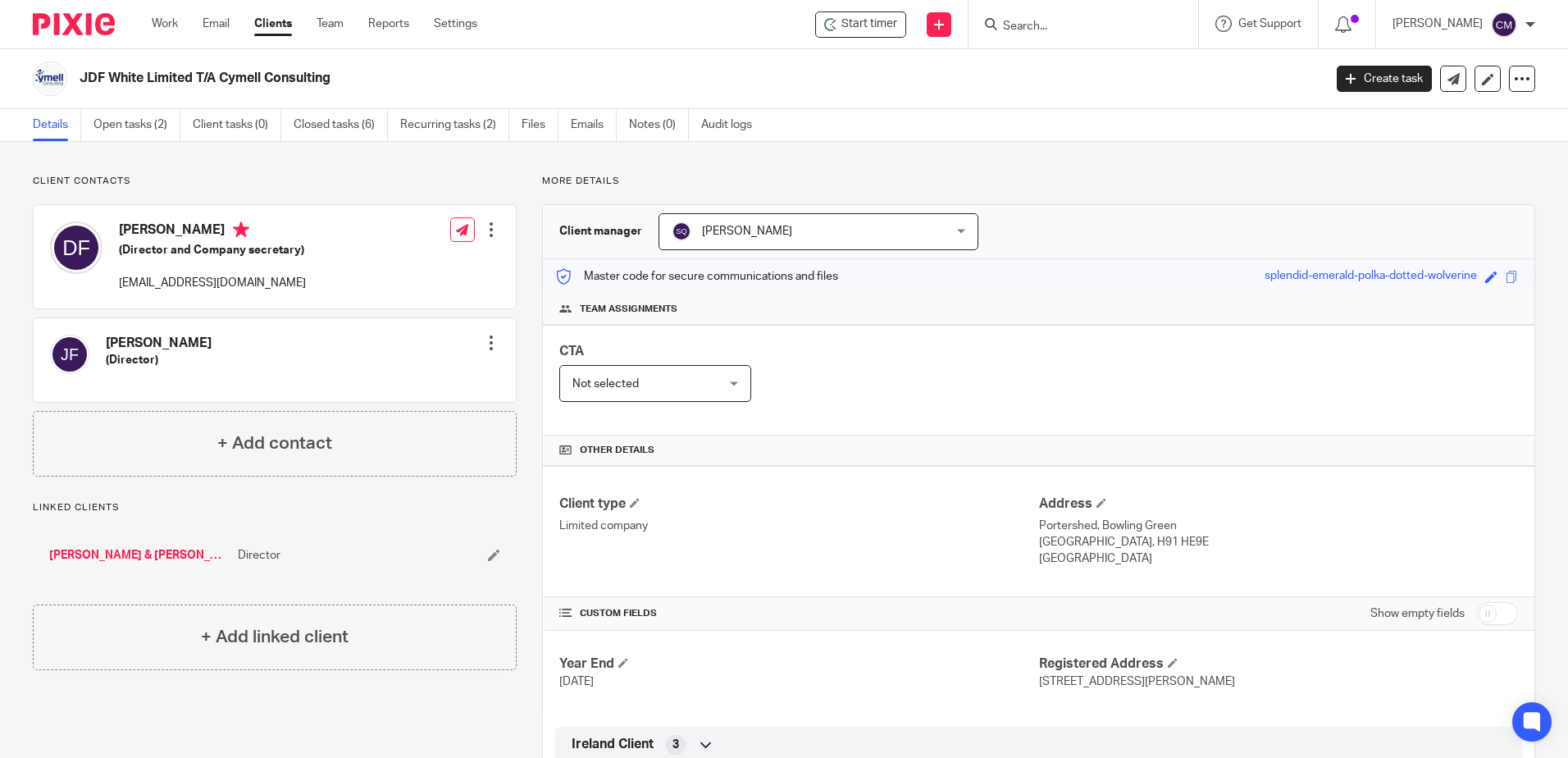
click at [1029, 4] on div at bounding box center [1083, 24] width 229 height 49
click at [1034, 15] on form at bounding box center [1088, 24] width 175 height 20
click at [1037, 26] on input "Search" at bounding box center [1075, 27] width 148 height 15
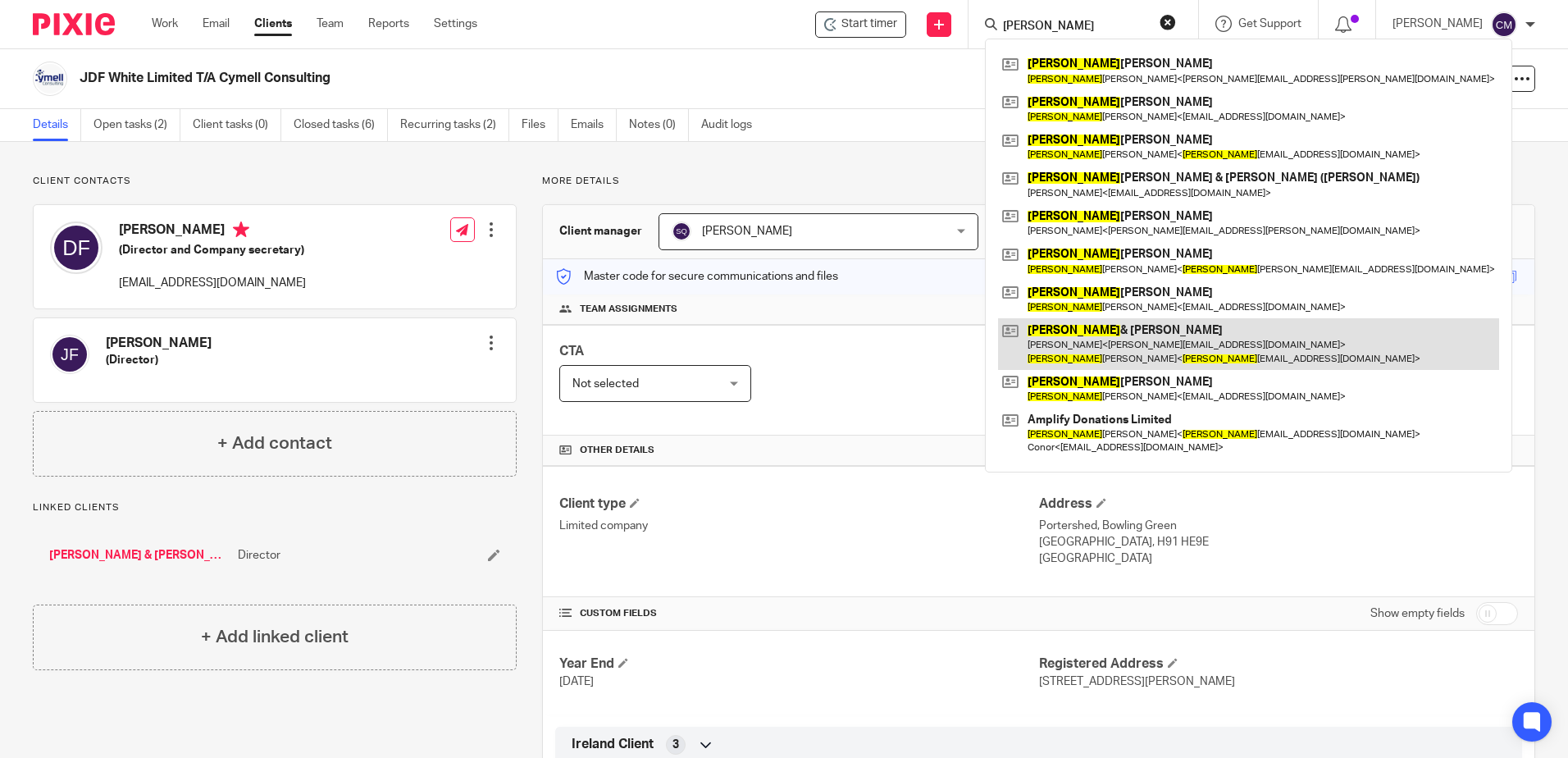
type input "[PERSON_NAME]"
click at [1076, 338] on link at bounding box center [1248, 344] width 501 height 51
